Goal: Task Accomplishment & Management: Use online tool/utility

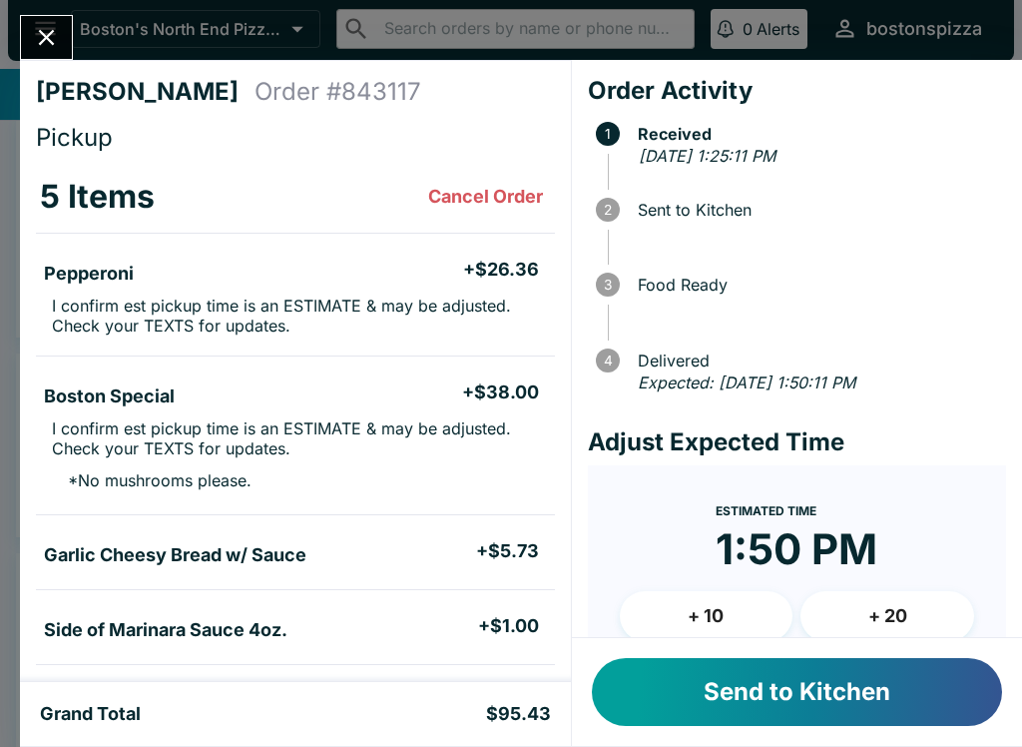
click at [937, 663] on button "Send to Kitchen" at bounding box center [797, 692] width 410 height 68
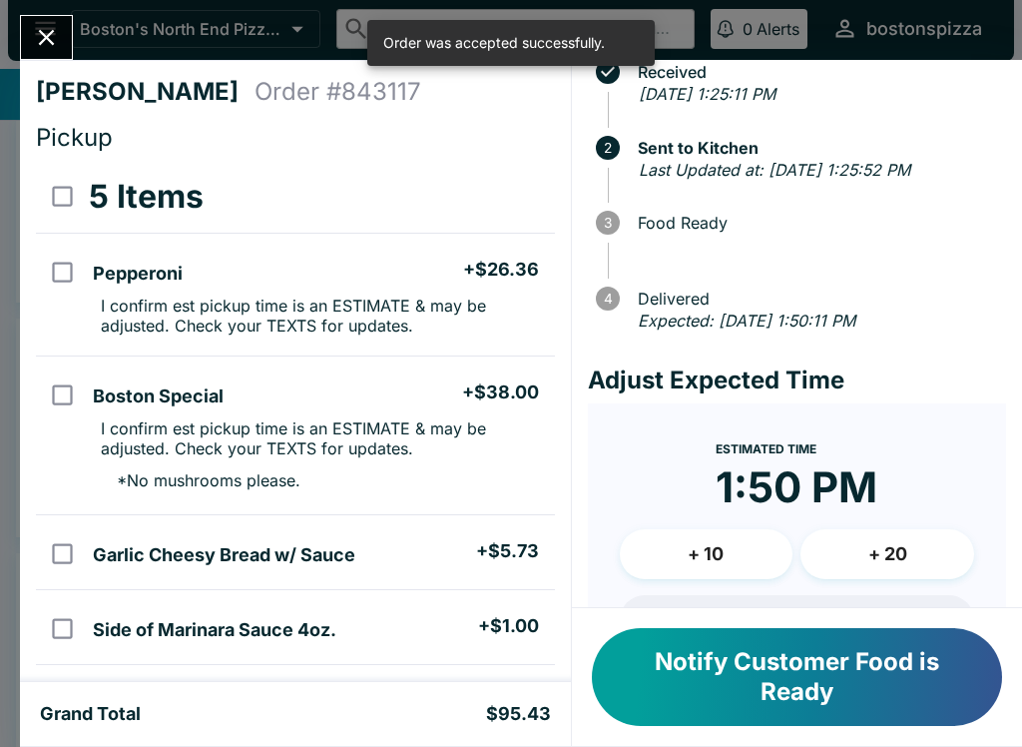
click at [718, 542] on button "+ 10" at bounding box center [707, 554] width 174 height 50
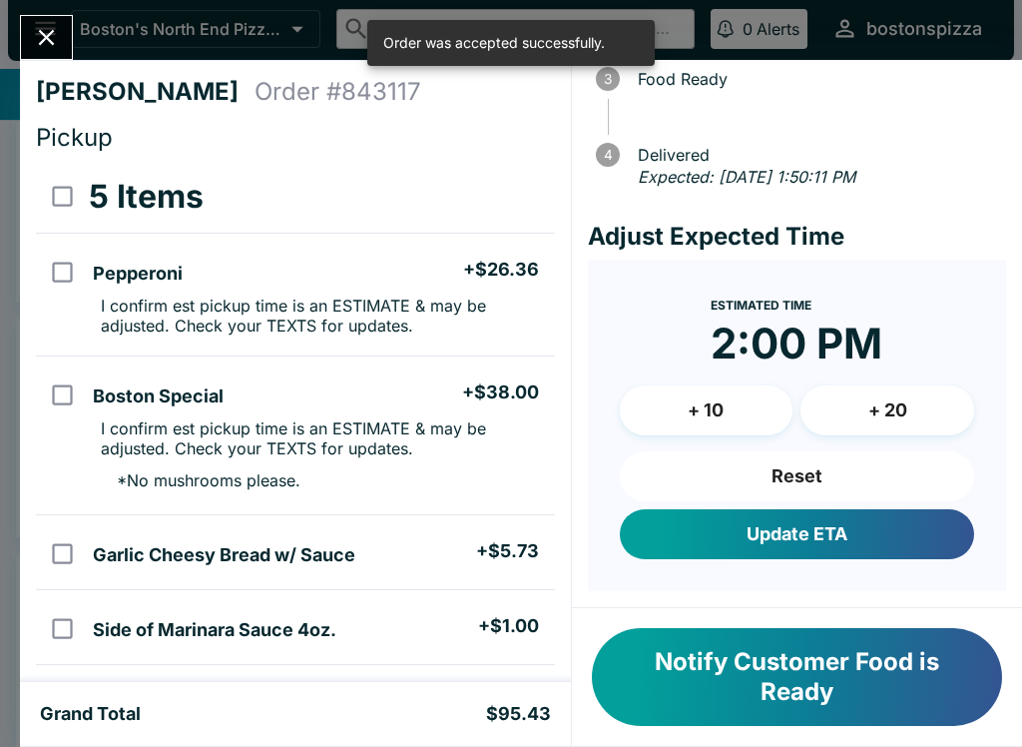
scroll to position [203, 0]
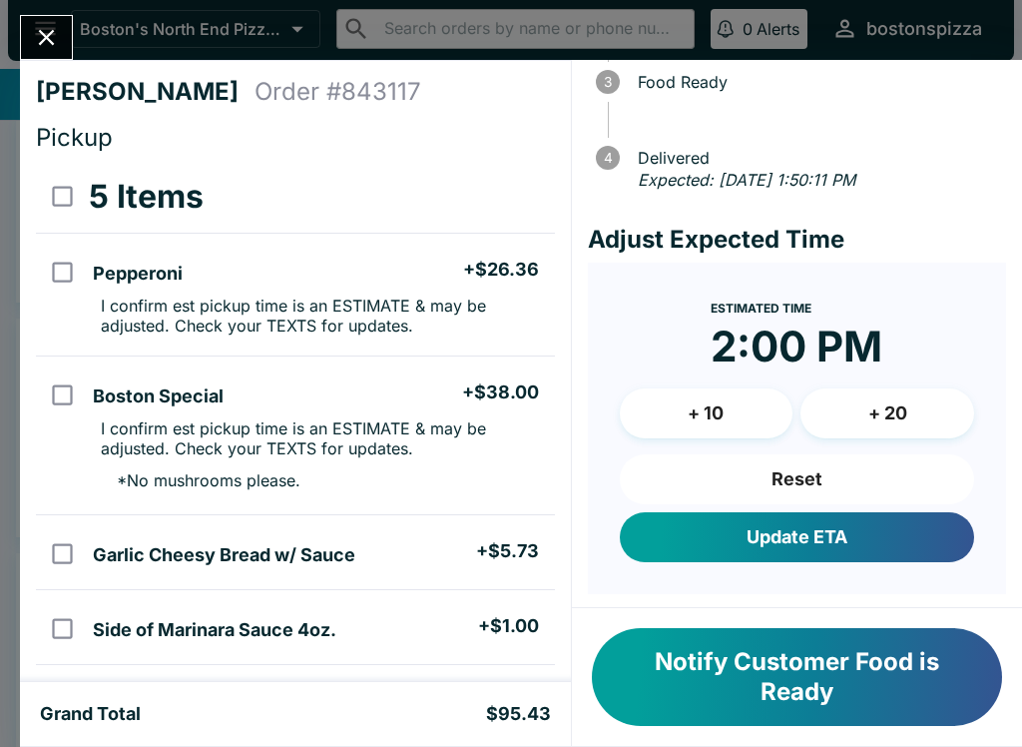
click at [878, 548] on button "Update ETA" at bounding box center [797, 537] width 354 height 50
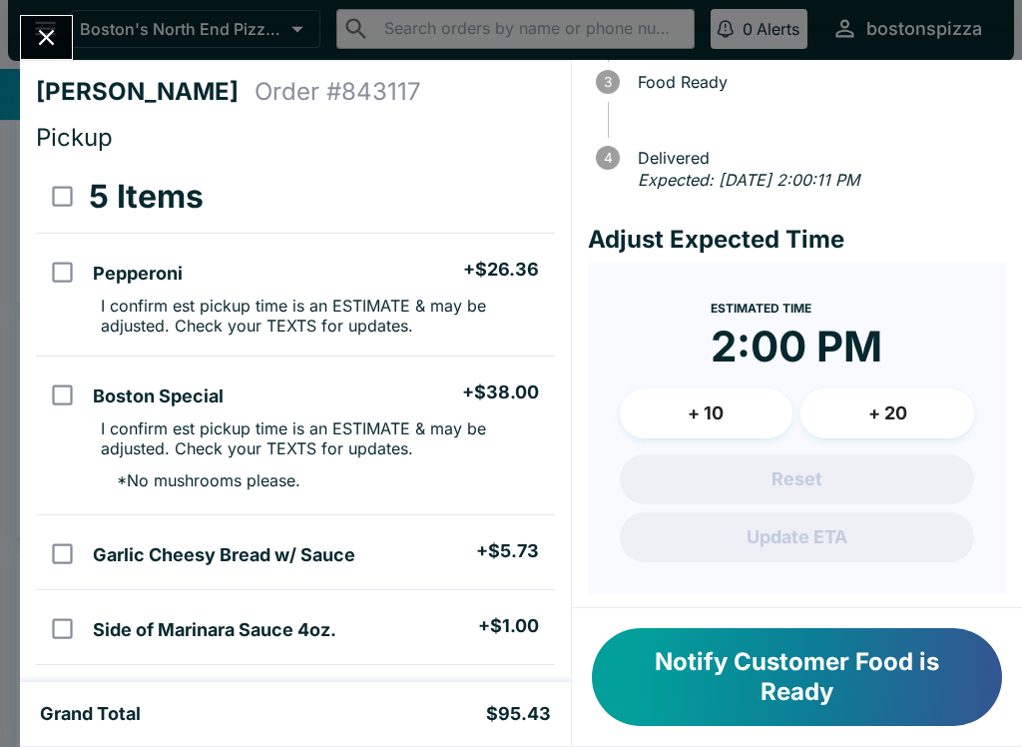
click at [78, 23] on div "[PERSON_NAME] Order # 843117 Pickup 5 Items Pepperoni + $26.36 I confirm est pi…" at bounding box center [511, 373] width 1022 height 747
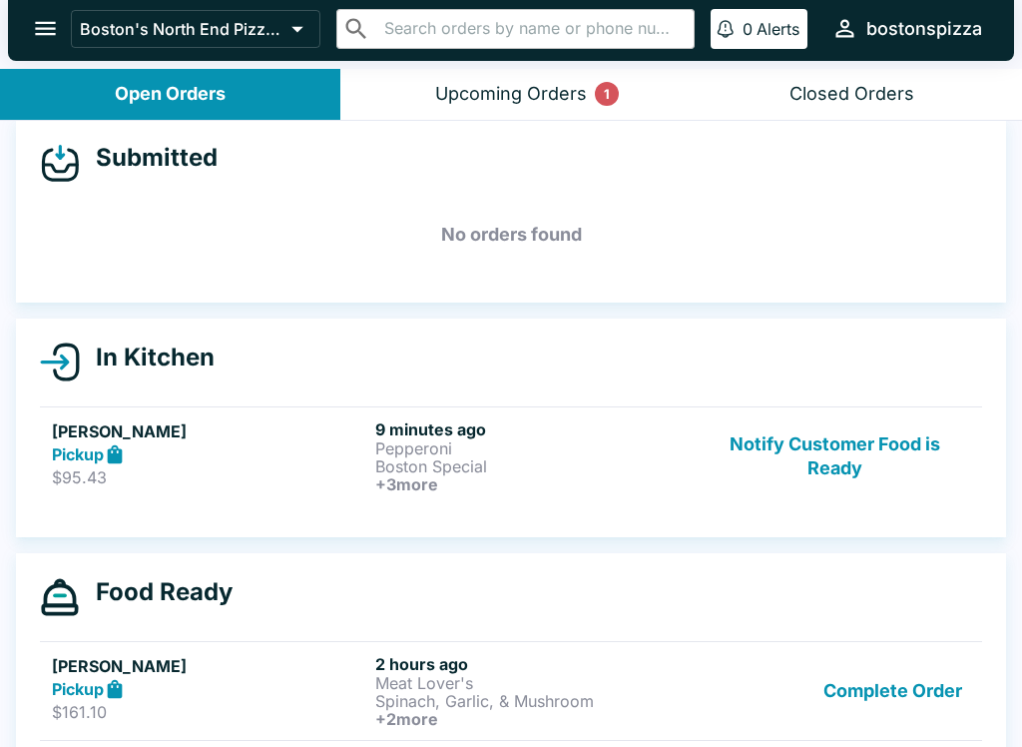
click at [578, 101] on div "Upcoming Orders 1" at bounding box center [511, 94] width 152 height 23
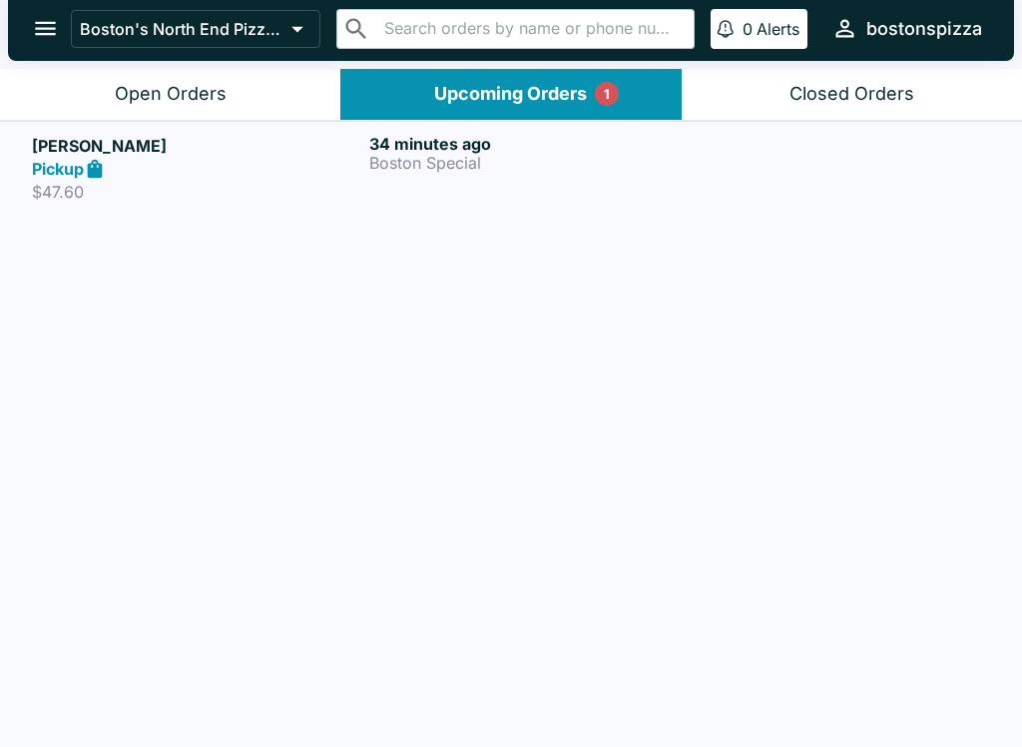
click at [467, 206] on link "[PERSON_NAME] Pickup $47.60 34 minutes ago Boston Special" at bounding box center [511, 168] width 1022 height 94
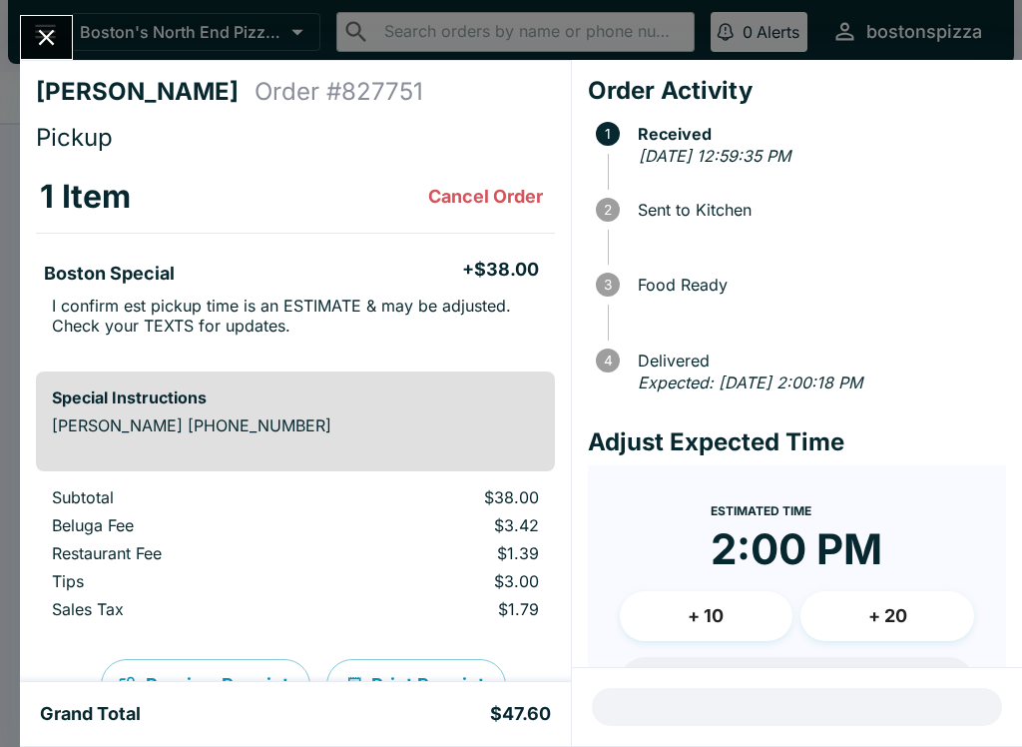
click at [43, 57] on button "Close" at bounding box center [46, 37] width 51 height 43
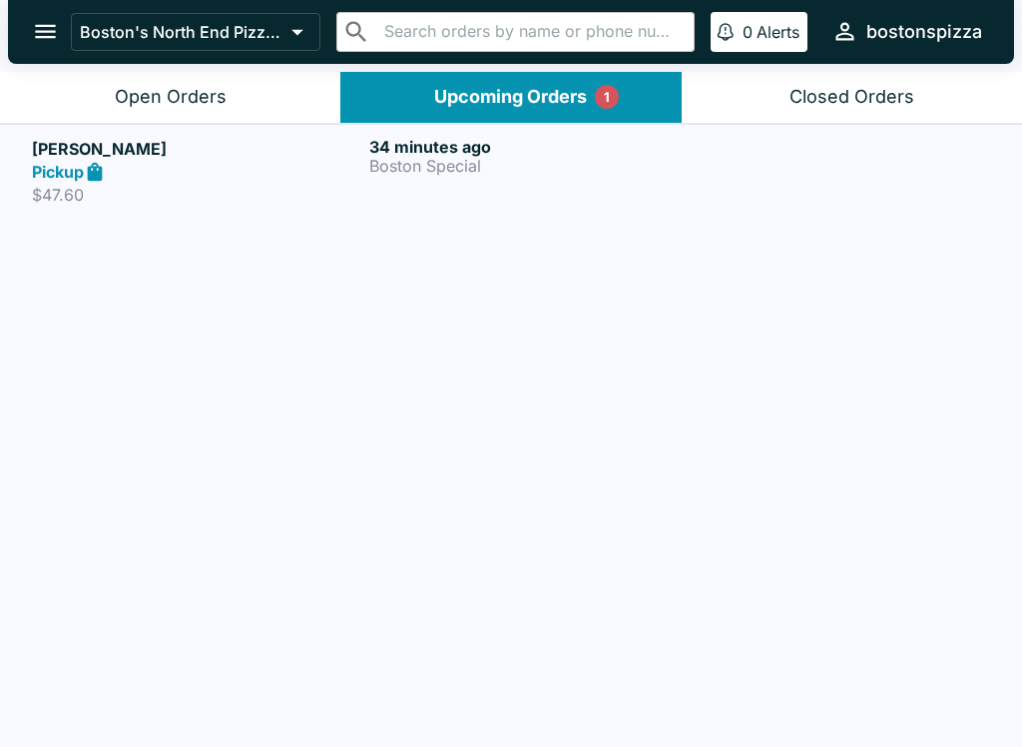
click at [570, 194] on div "34 minutes ago Boston Special" at bounding box center [533, 171] width 329 height 69
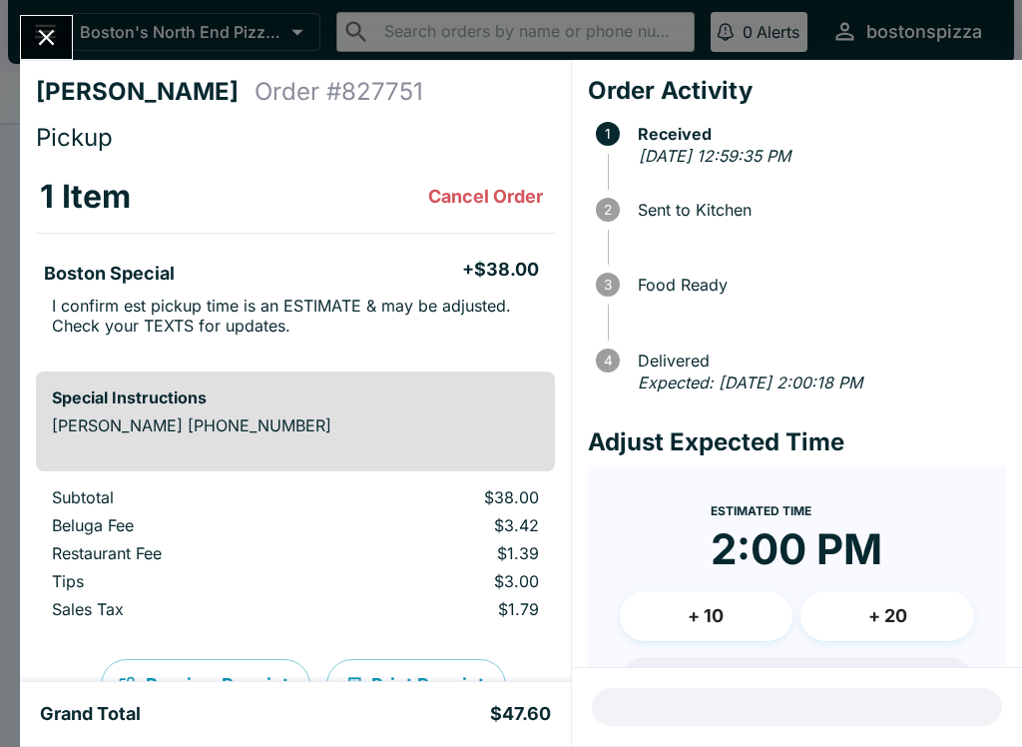
click at [97, 2] on div "[PERSON_NAME] Order # 827751 Pickup 1 Item Cancel Order Boston Special + $38.00…" at bounding box center [511, 373] width 1022 height 747
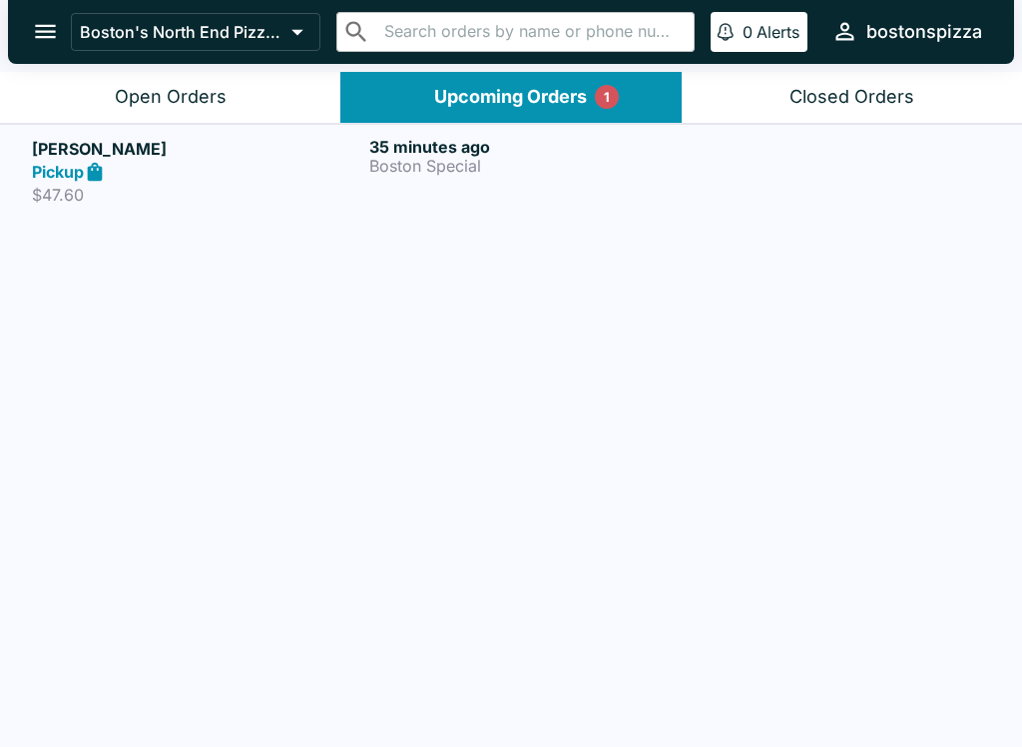
click at [35, 27] on icon "open drawer" at bounding box center [45, 31] width 27 height 27
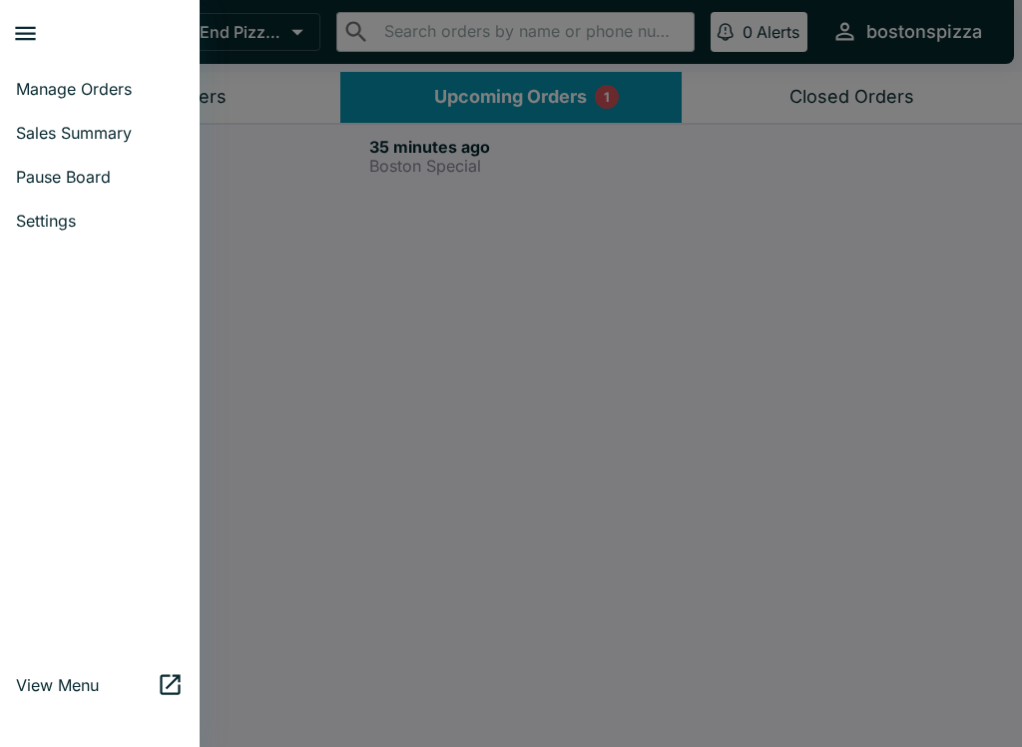
click at [267, 111] on div at bounding box center [511, 373] width 1022 height 747
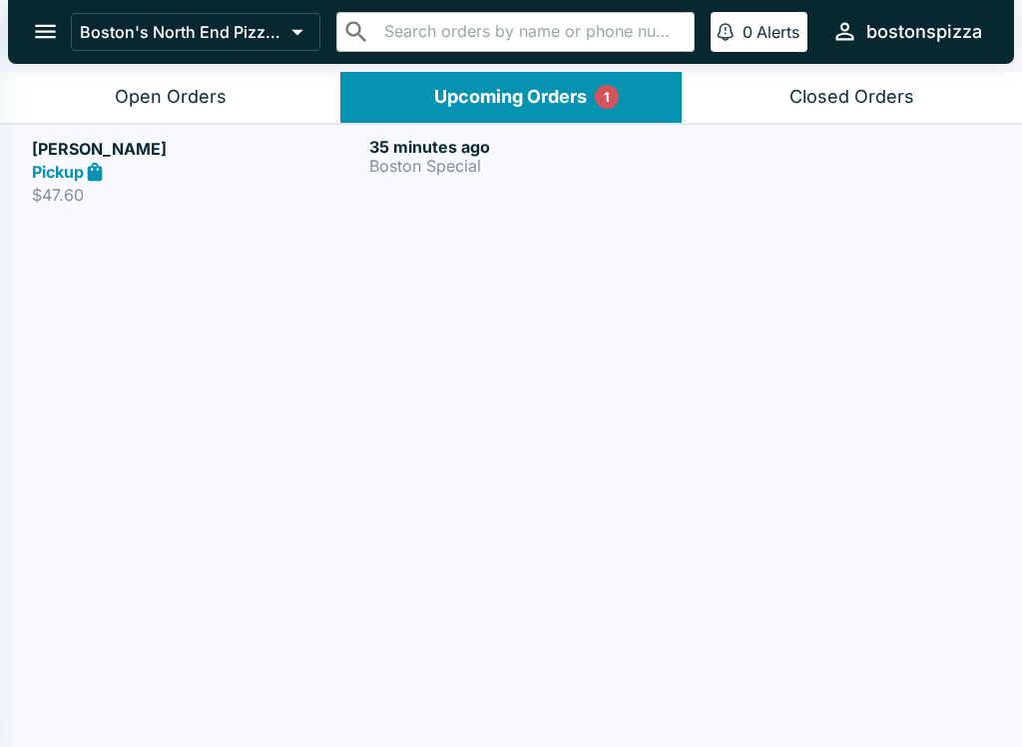
click at [267, 111] on div at bounding box center [511, 373] width 1022 height 747
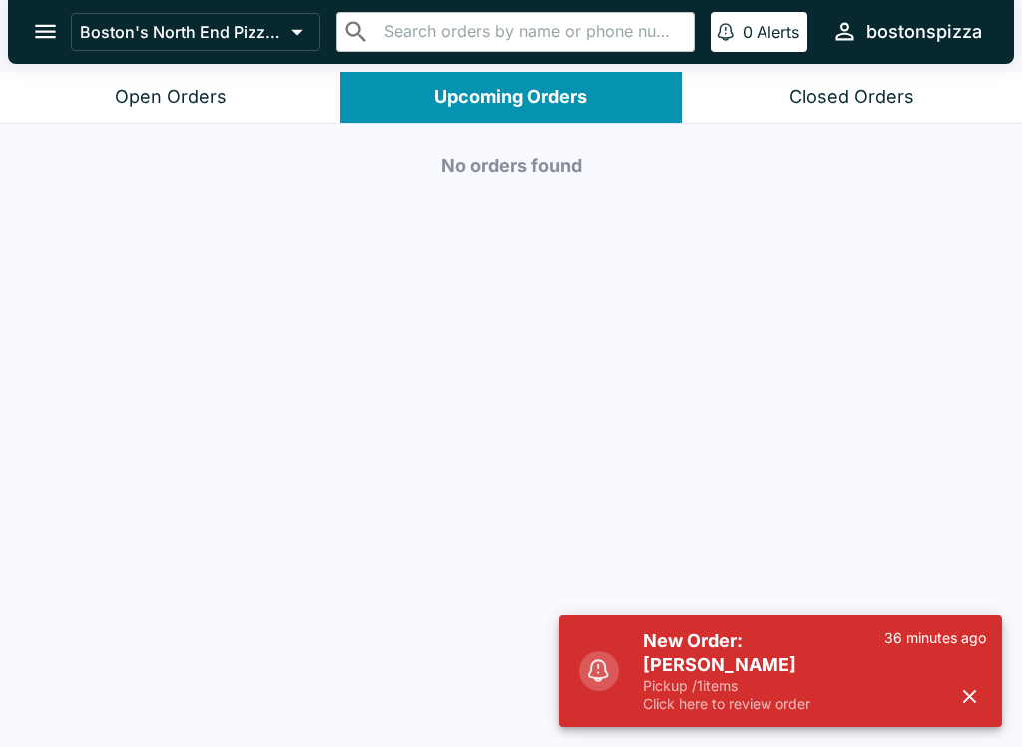
click at [794, 660] on h5 "New Order: [PERSON_NAME]" at bounding box center [764, 653] width 242 height 48
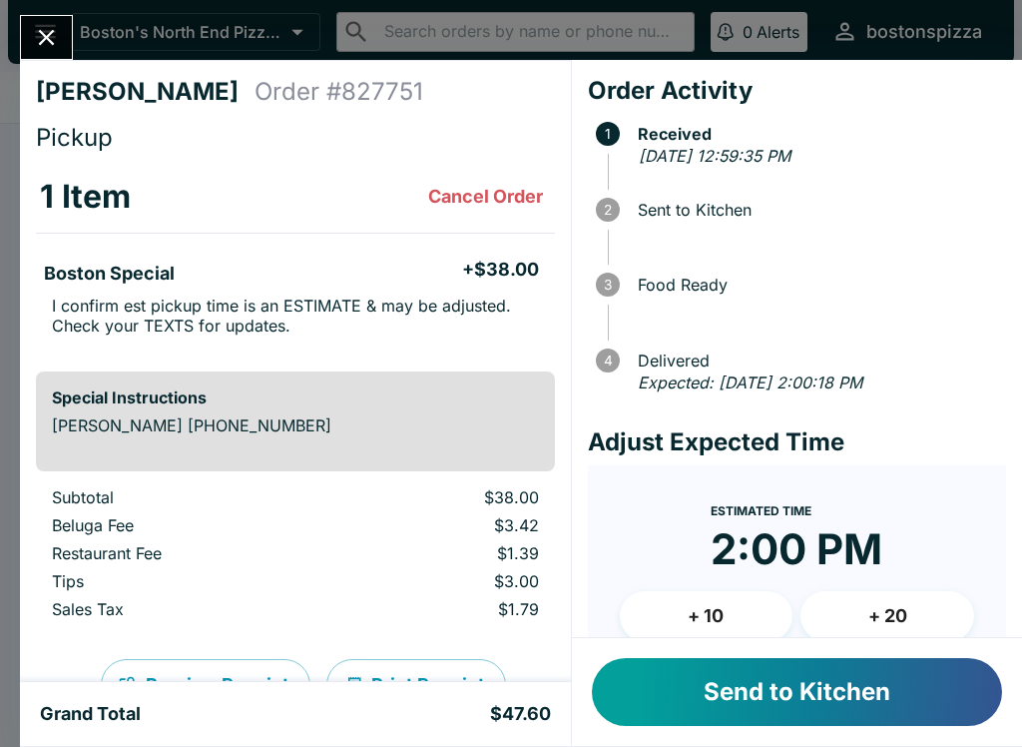
click at [849, 707] on button "Send to Kitchen" at bounding box center [797, 692] width 410 height 68
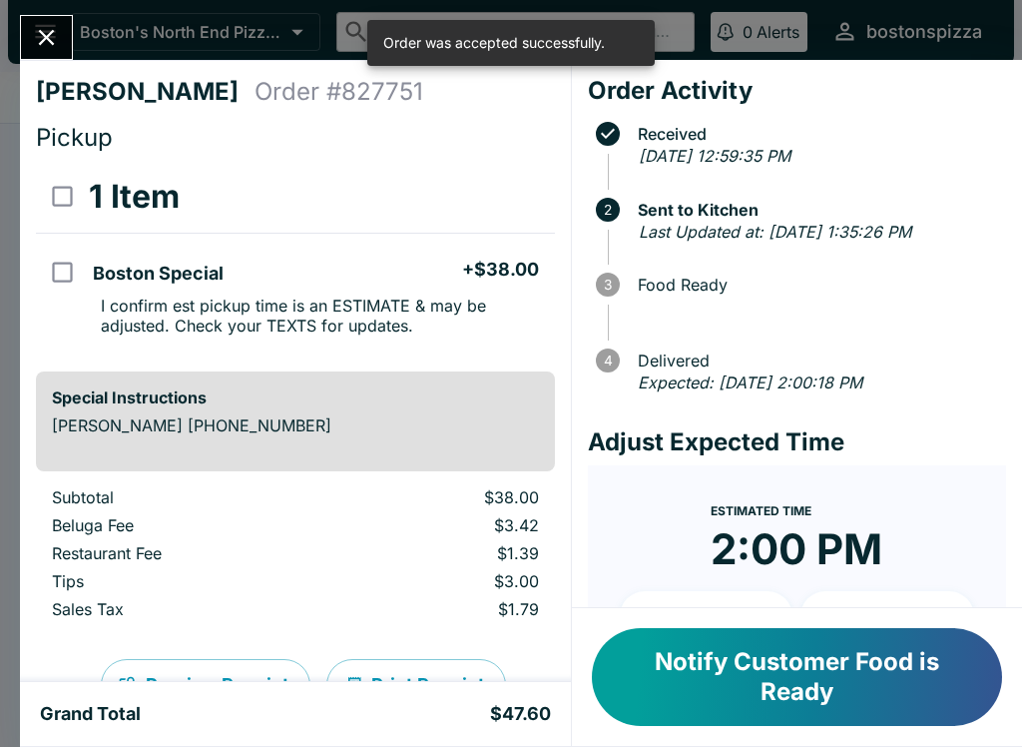
click at [52, 34] on icon "Close" at bounding box center [47, 38] width 16 height 16
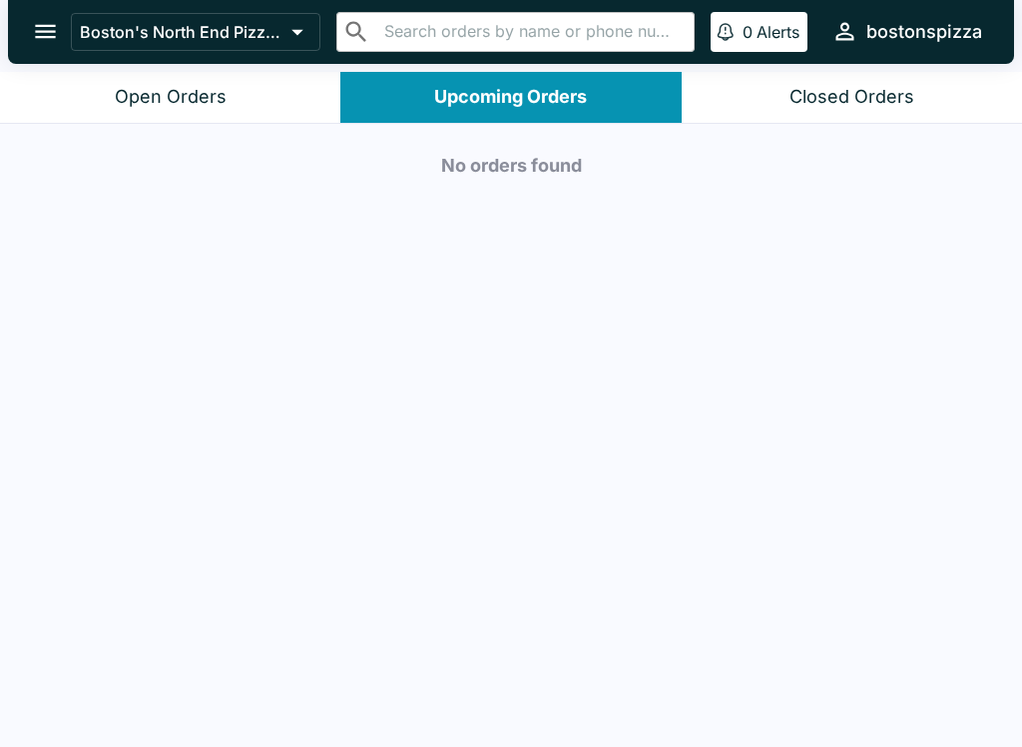
click at [192, 112] on button "Open Orders" at bounding box center [170, 97] width 340 height 51
